Goal: Communication & Community: Answer question/provide support

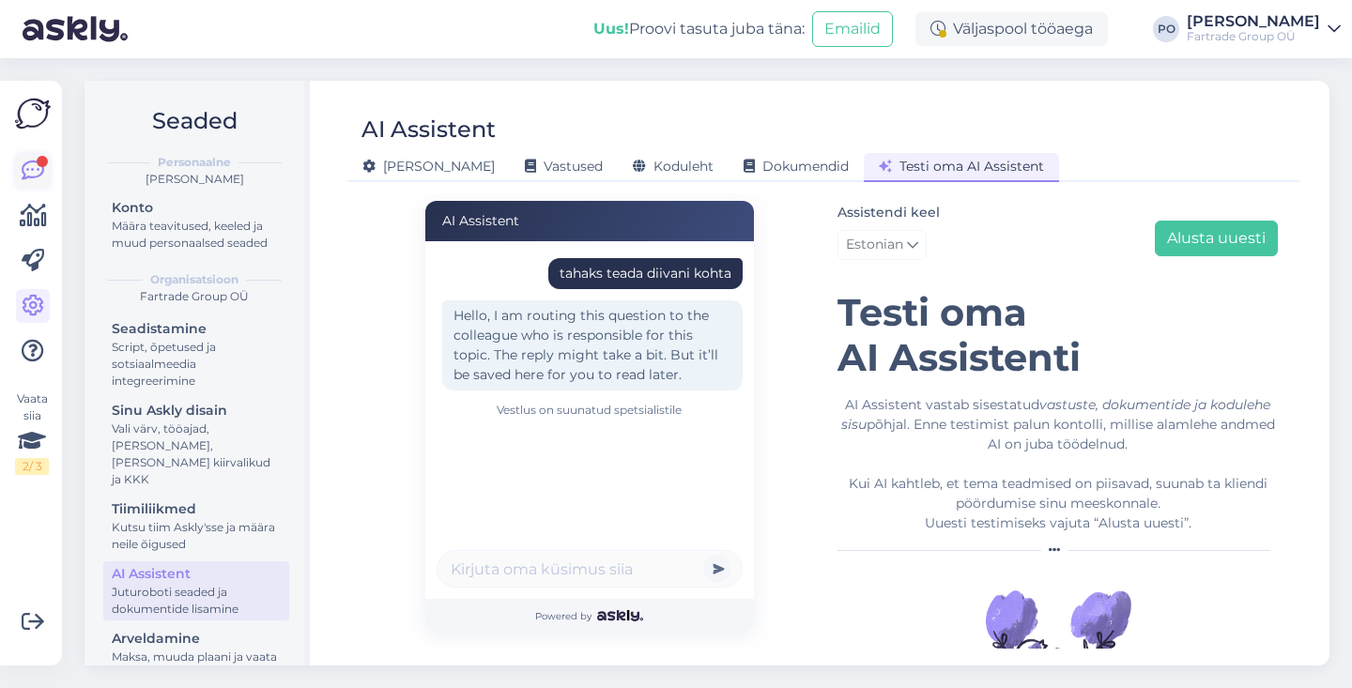
scroll to position [84, 0]
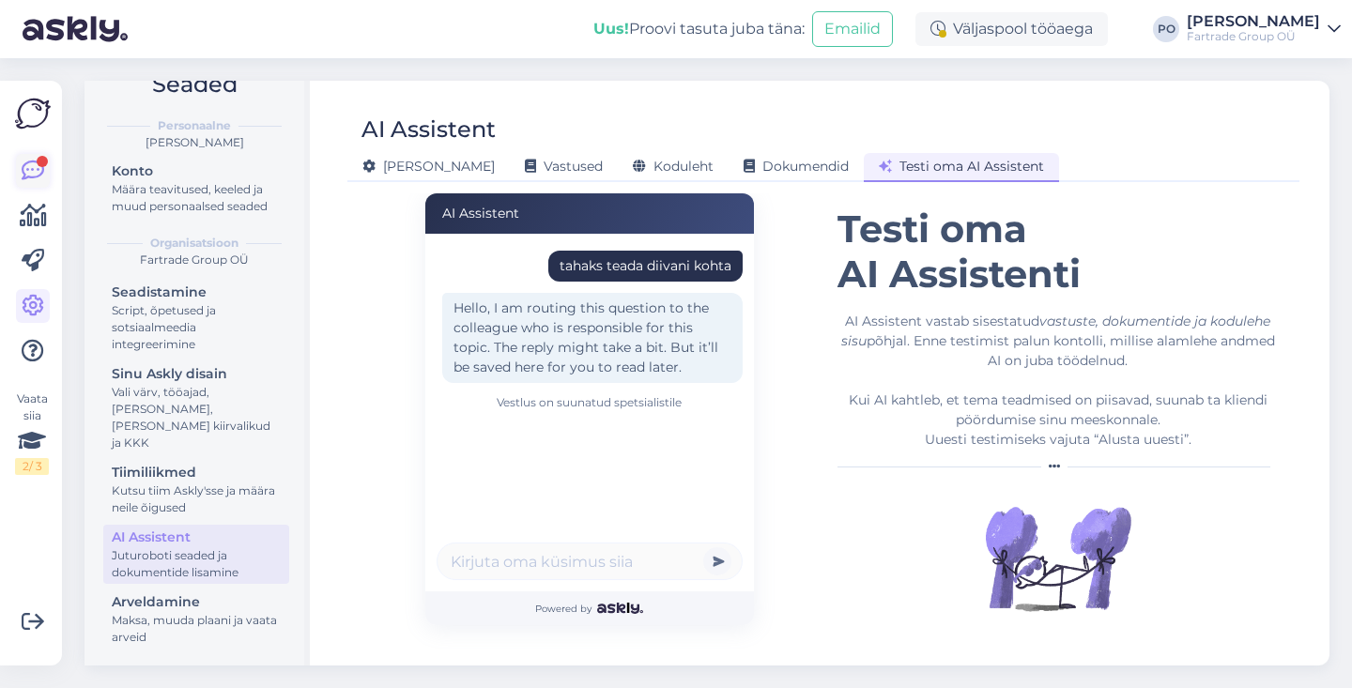
click at [30, 165] on icon at bounding box center [33, 171] width 23 height 23
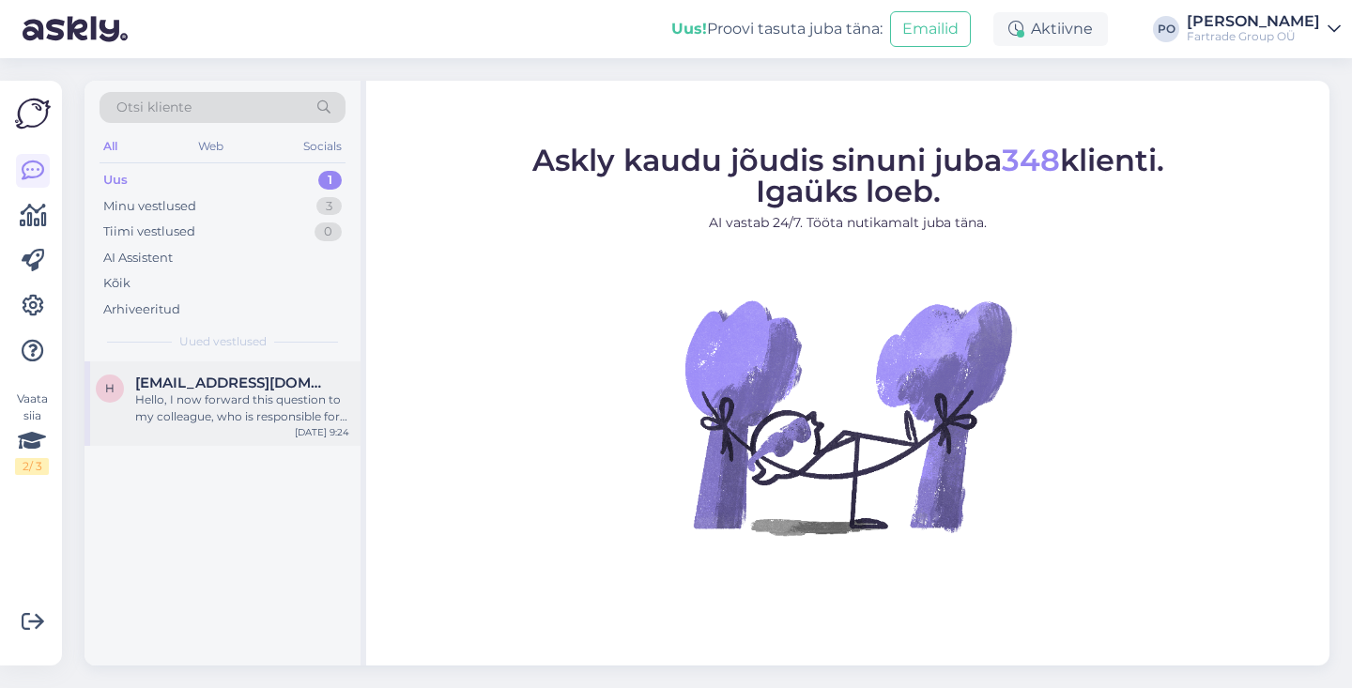
click at [266, 383] on span "[EMAIL_ADDRESS][DOMAIN_NAME]" at bounding box center [232, 383] width 195 height 17
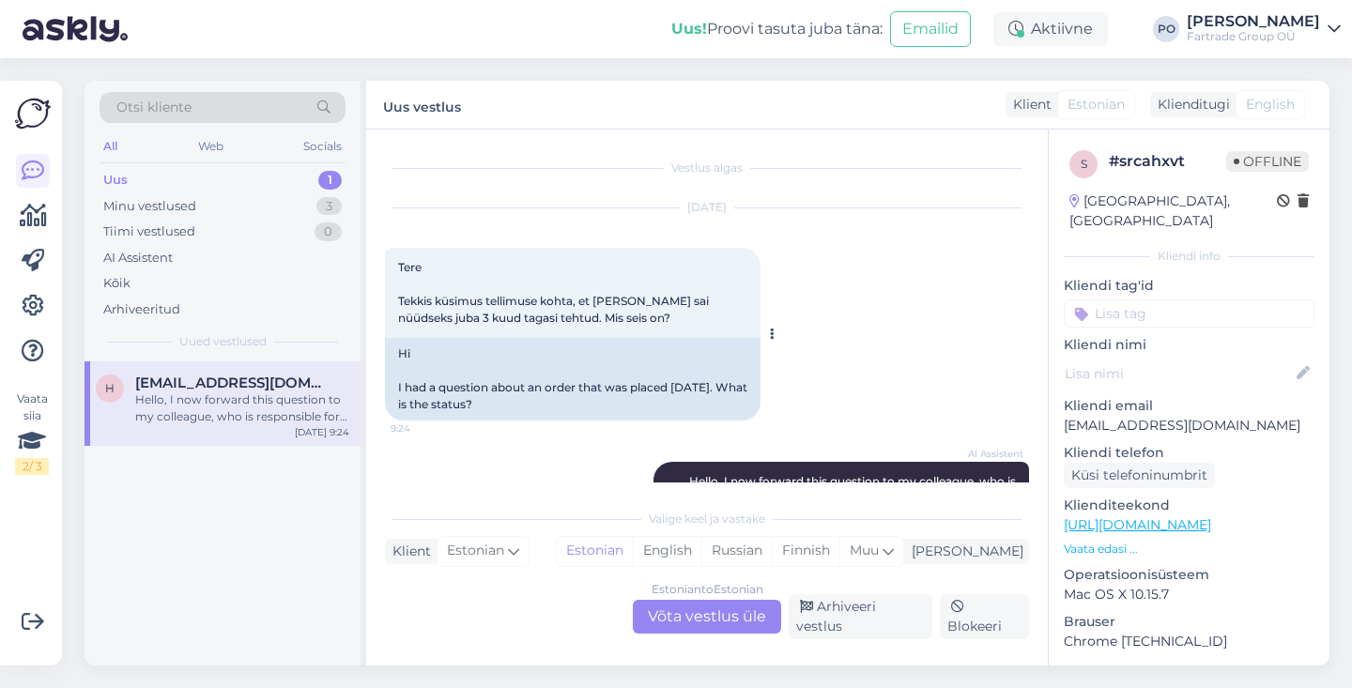
scroll to position [111, 0]
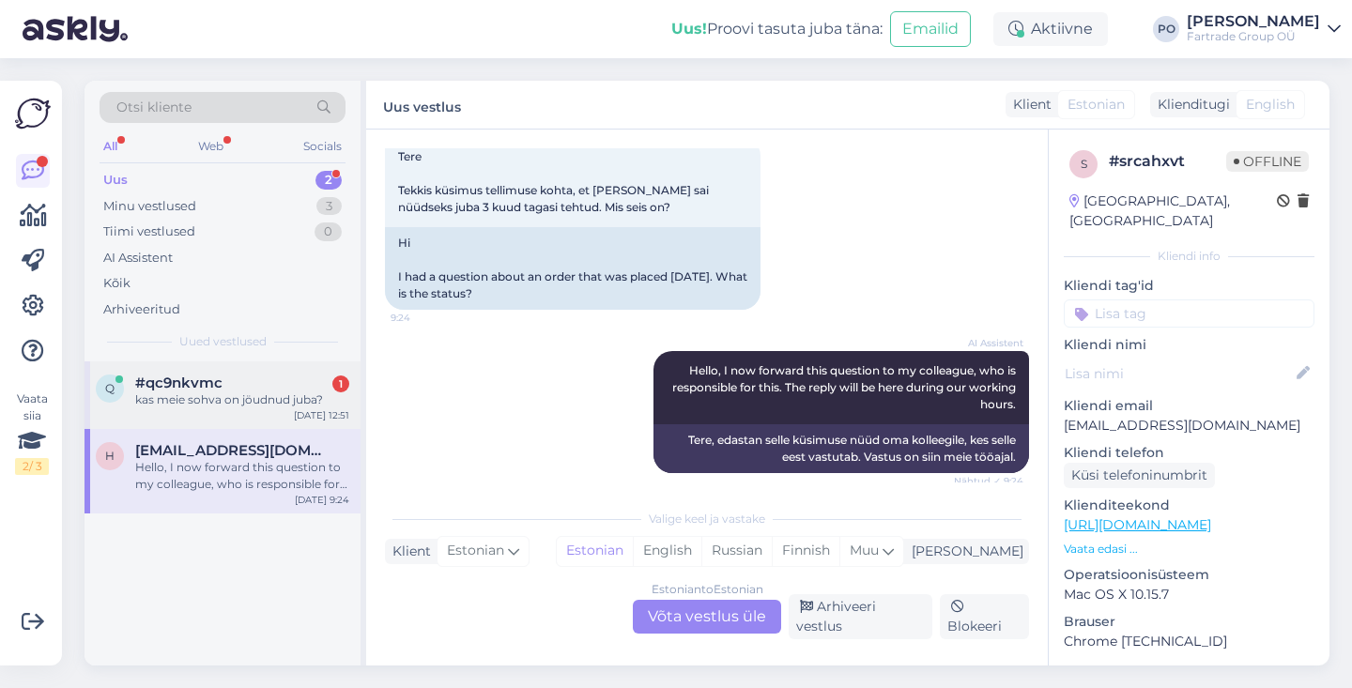
click at [249, 377] on div "#qc9nkvmc 1" at bounding box center [242, 383] width 214 height 17
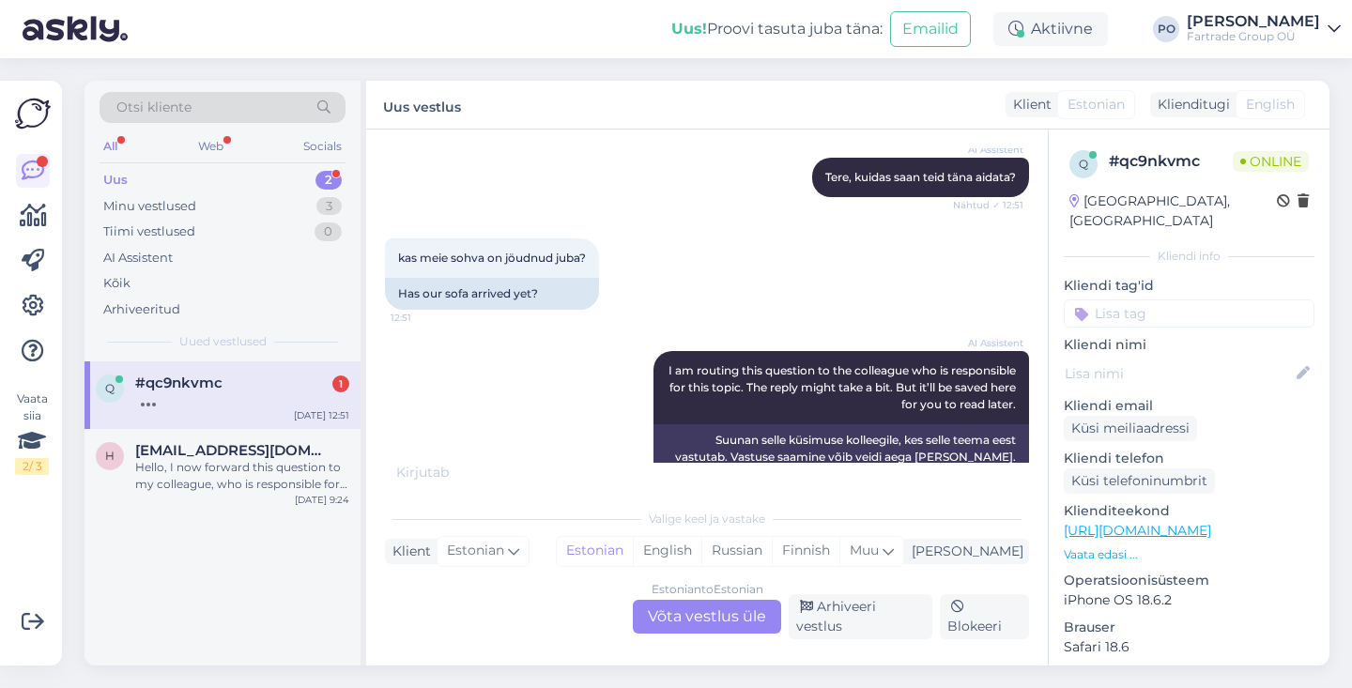
scroll to position [959, 0]
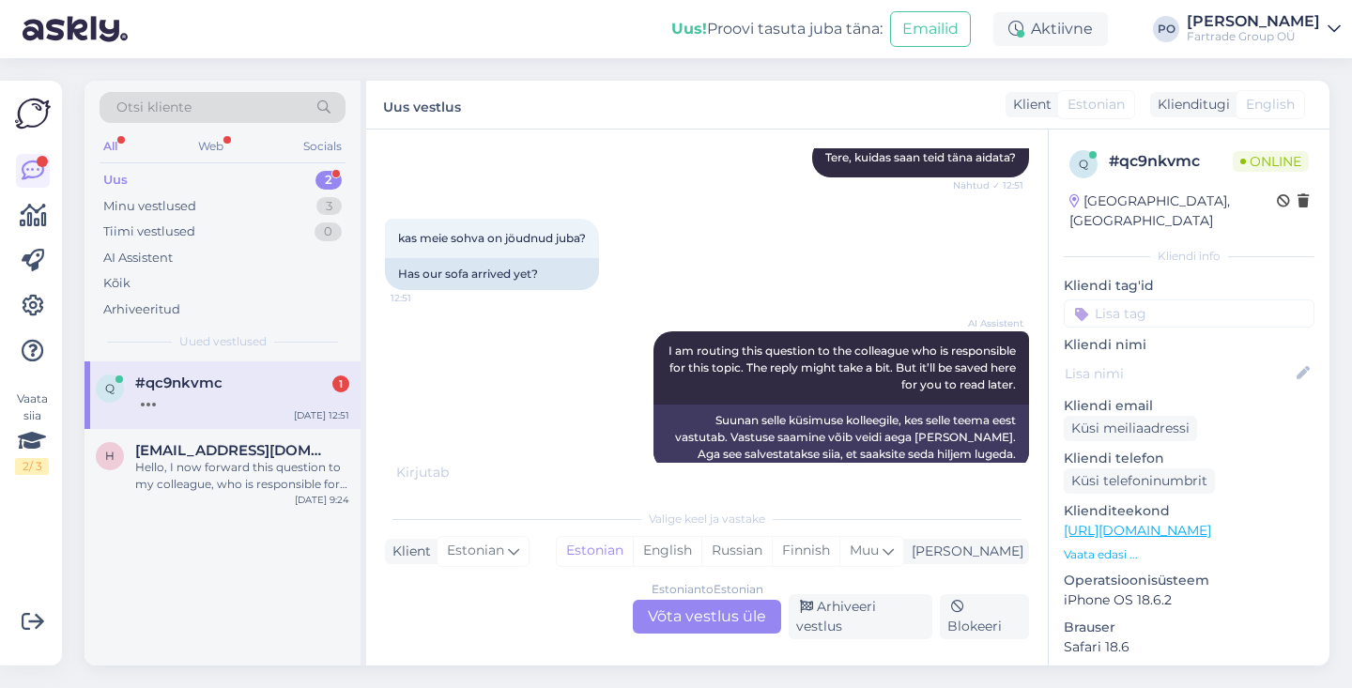
click at [705, 623] on div "Estonian to Estonian Võta vestlus üle" at bounding box center [707, 617] width 148 height 34
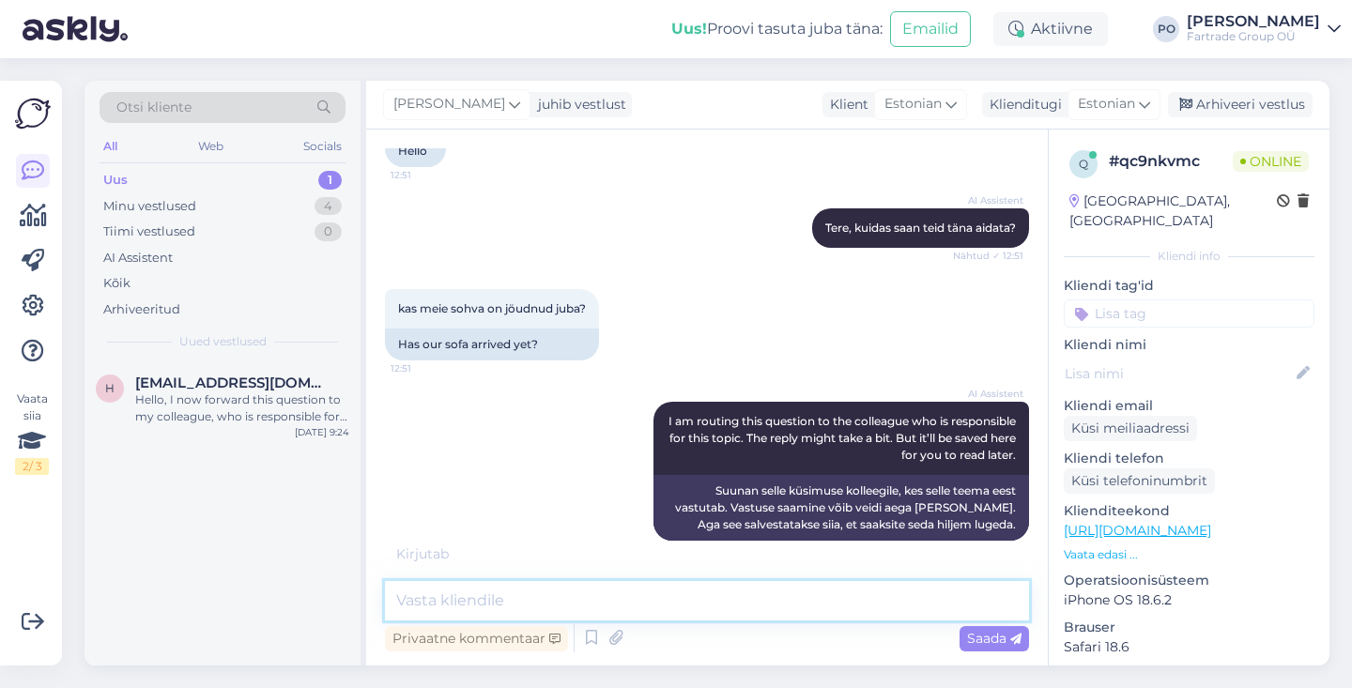
click at [558, 603] on textarea at bounding box center [707, 600] width 644 height 39
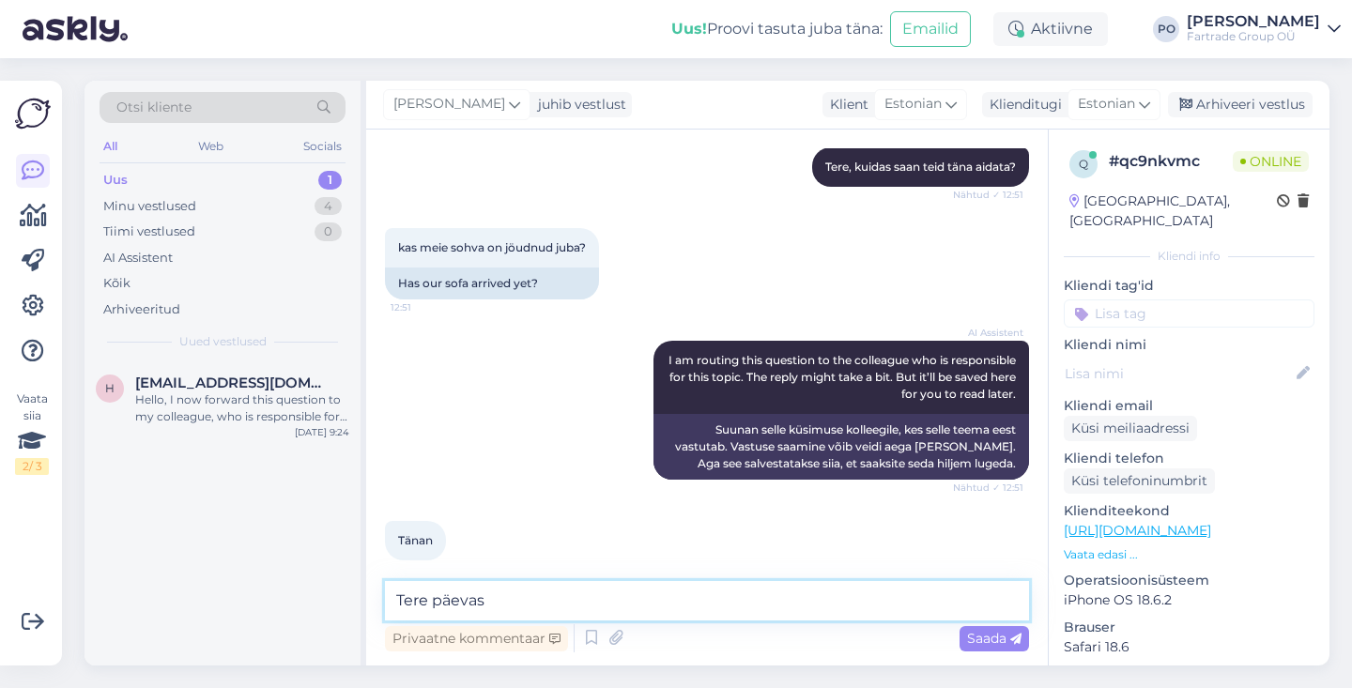
type textarea "Tere päevast"
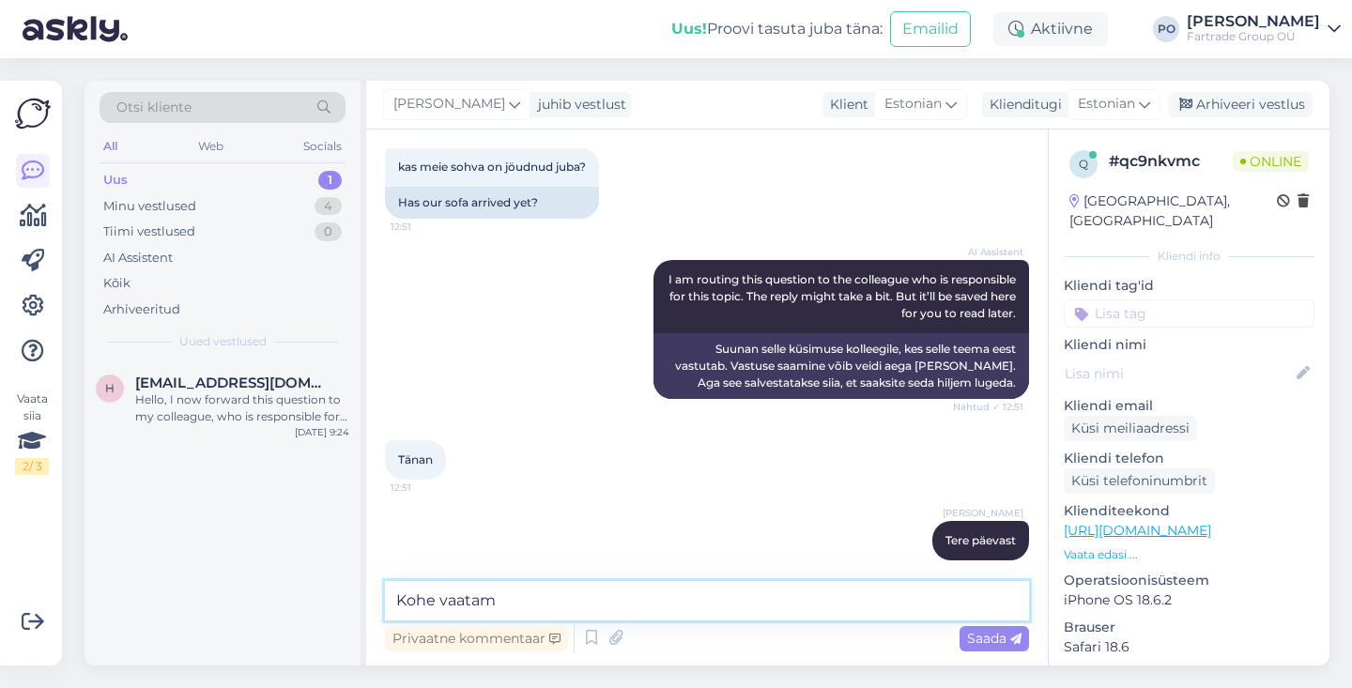
type textarea "Kohe vaatame"
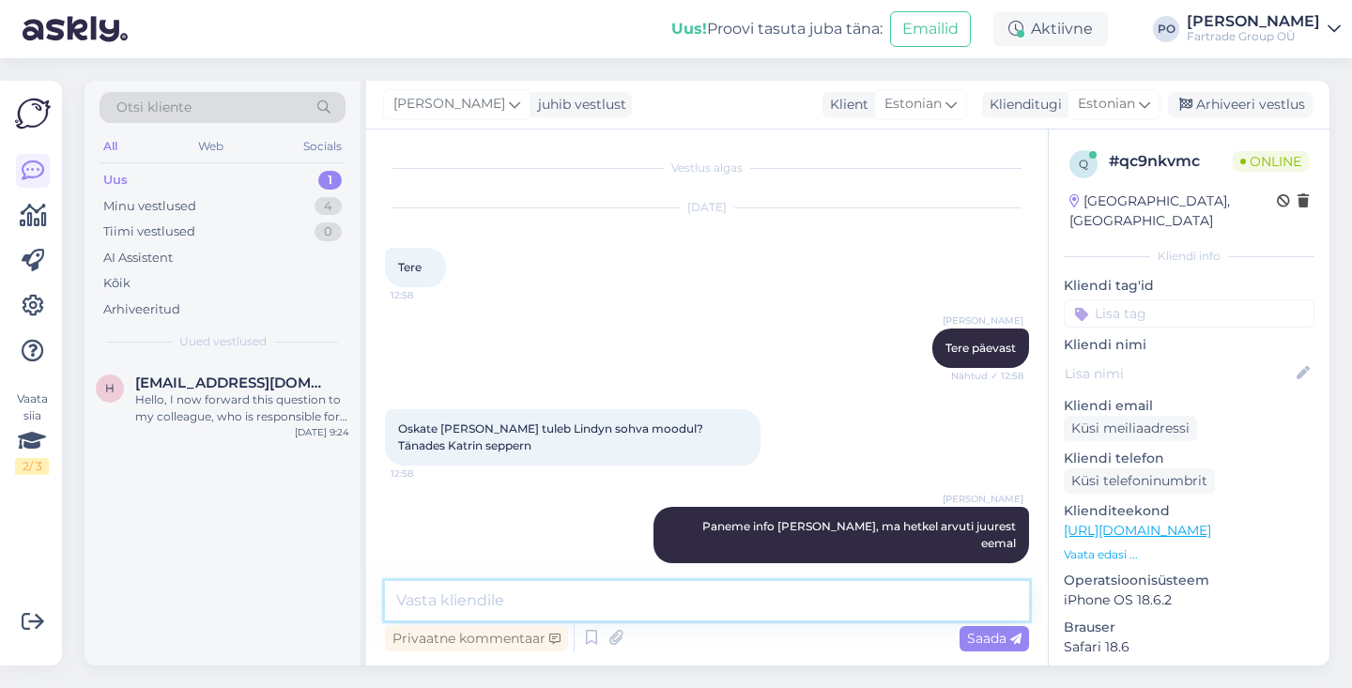
scroll to position [1111, 0]
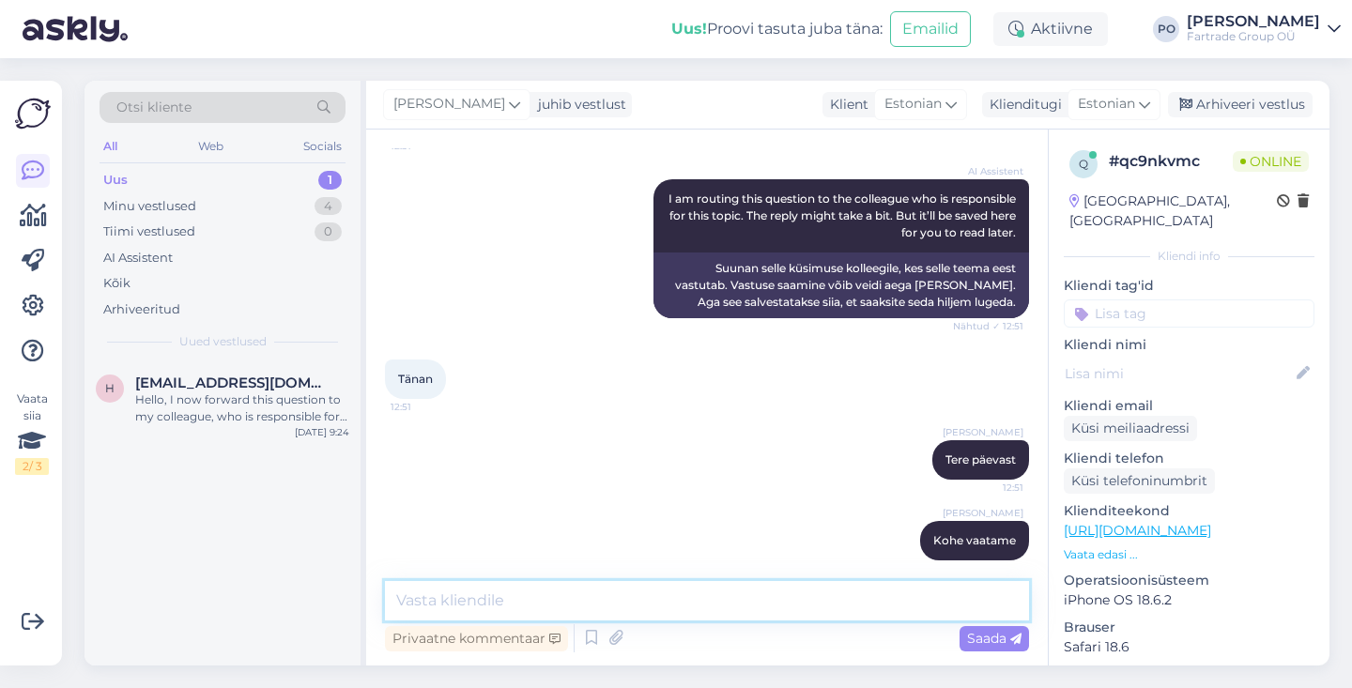
click at [525, 599] on textarea at bounding box center [707, 600] width 644 height 39
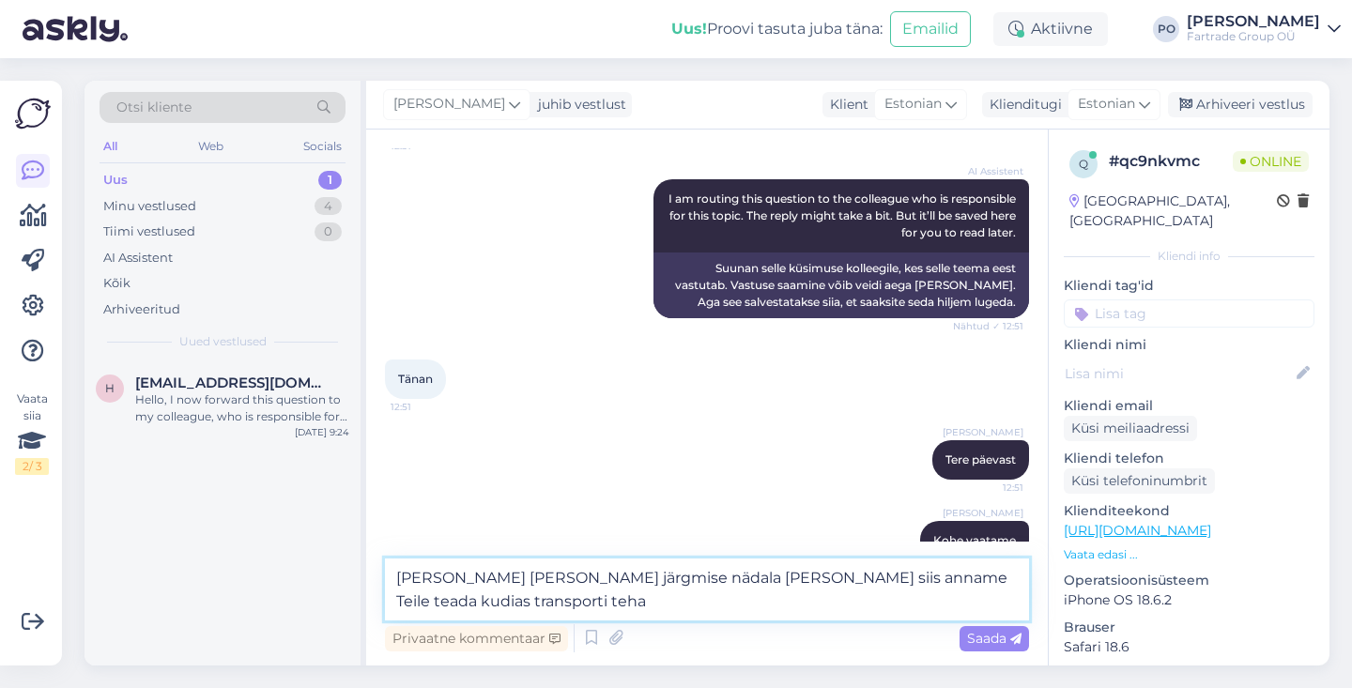
click at [930, 576] on textarea "[PERSON_NAME] [PERSON_NAME] järgmise nädala [PERSON_NAME] siis anname Teile tea…" at bounding box center [707, 590] width 644 height 62
type textarea "[PERSON_NAME] [PERSON_NAME] järgmise nädala [PERSON_NAME] siis anname Teile tea…"
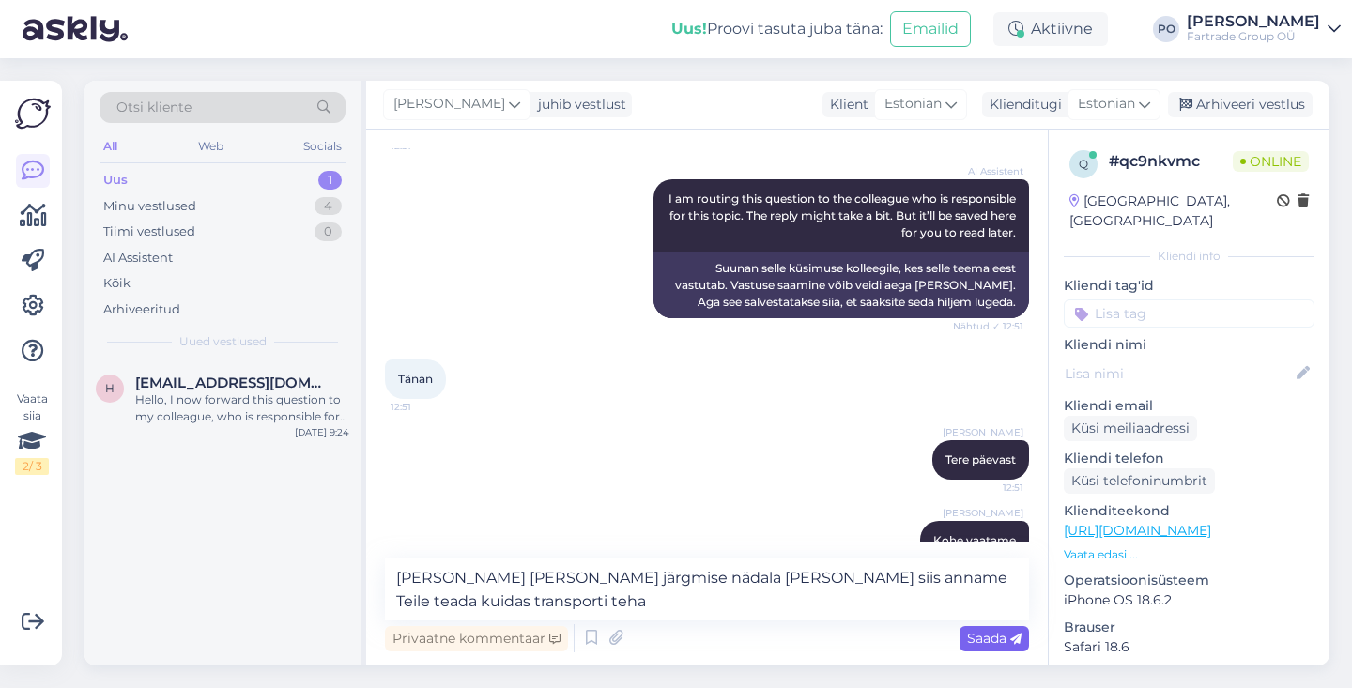
click at [986, 641] on span "Saada" at bounding box center [994, 638] width 54 height 17
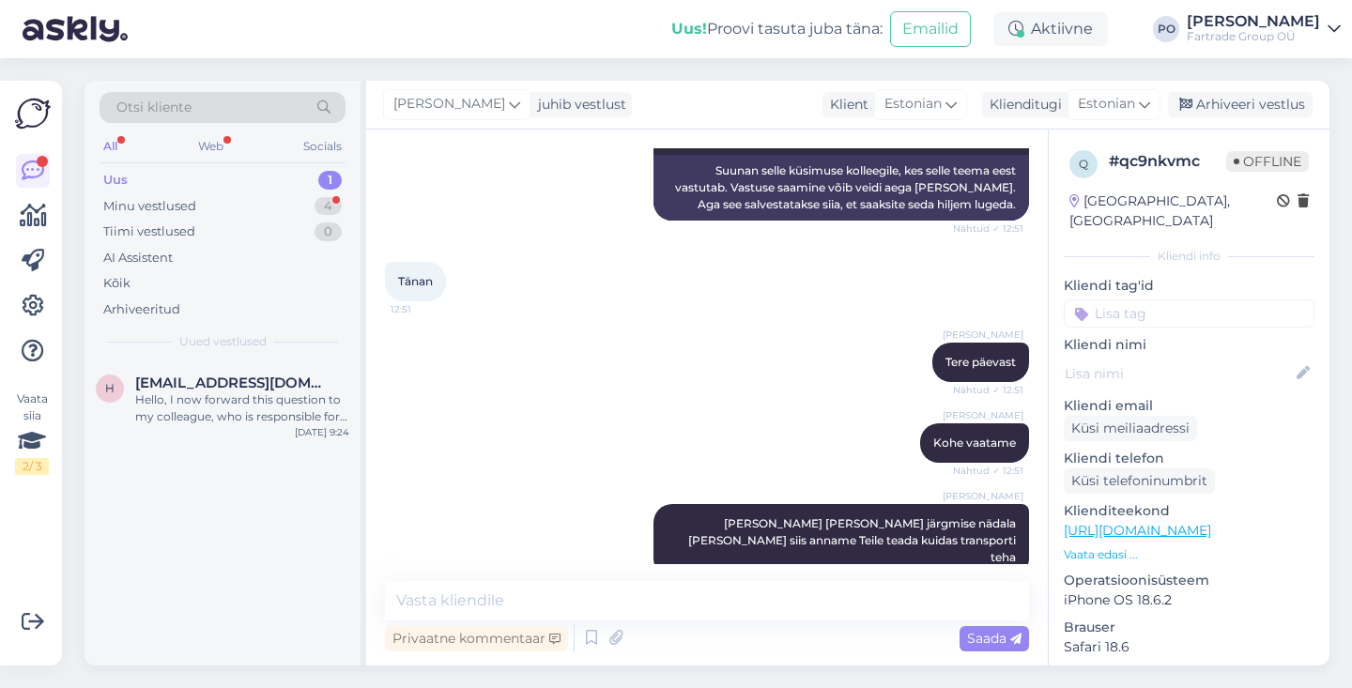
scroll to position [1306, 0]
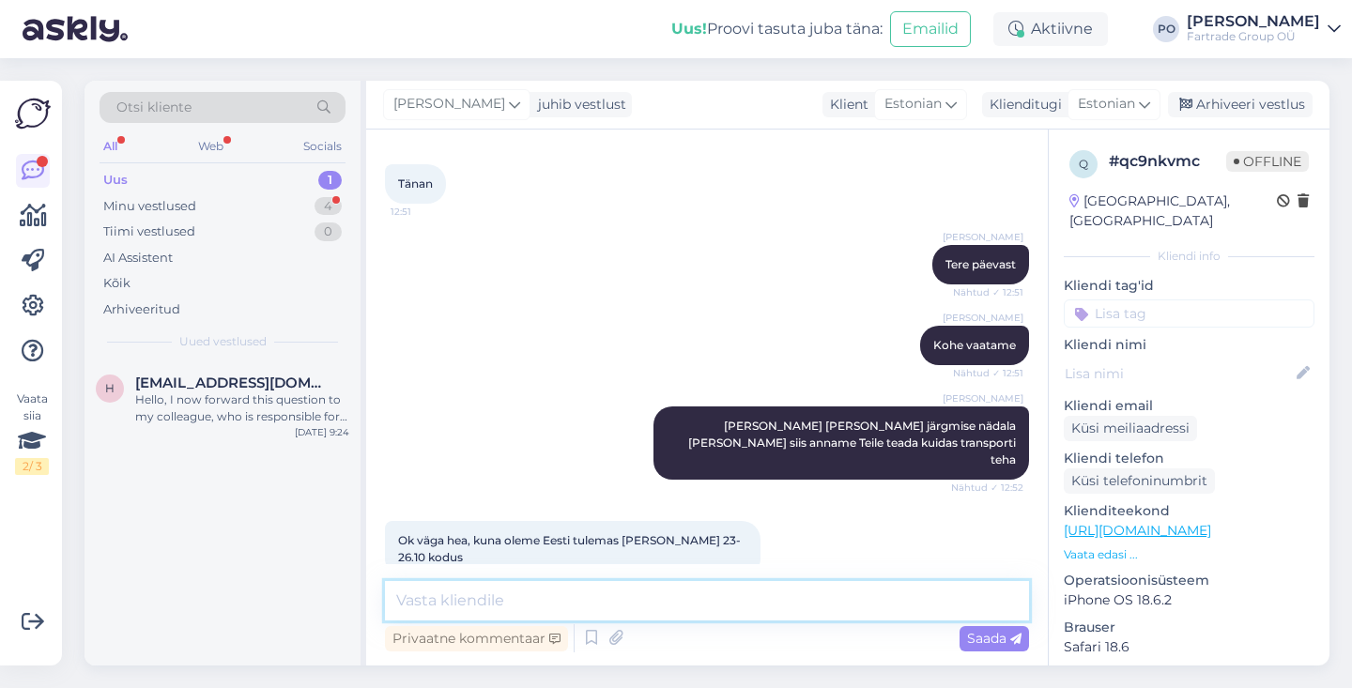
click at [511, 602] on textarea at bounding box center [707, 600] width 644 height 39
type textarea "Selge, siis selleks ajaks katsume ka transpordi ära teha"
